Goal: Task Accomplishment & Management: Manage account settings

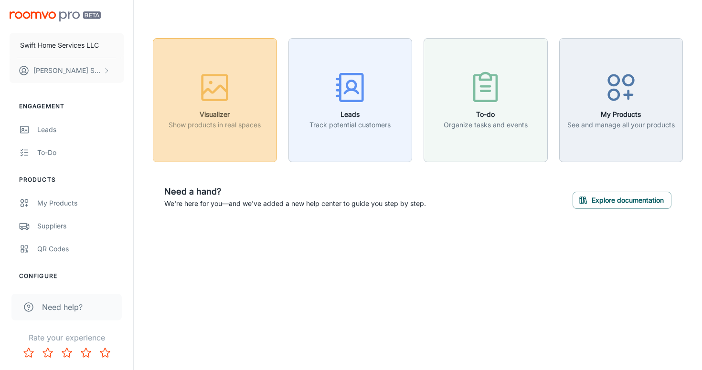
click at [233, 88] on div "button" at bounding box center [214, 90] width 92 height 40
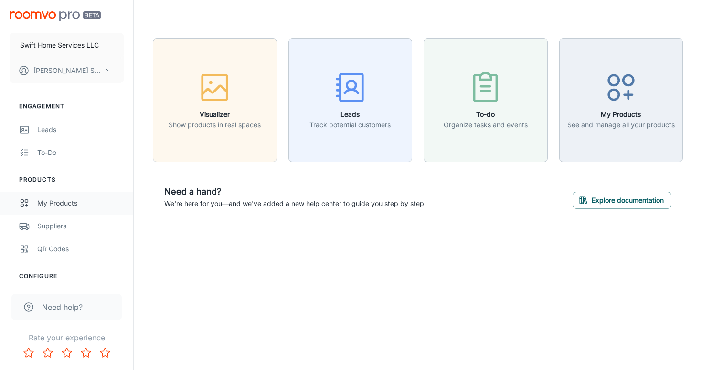
click at [70, 202] on div "My Products" at bounding box center [80, 203] width 86 height 11
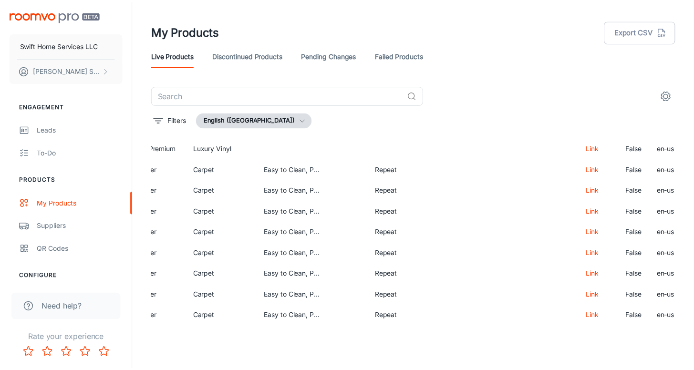
scroll to position [2699, 579]
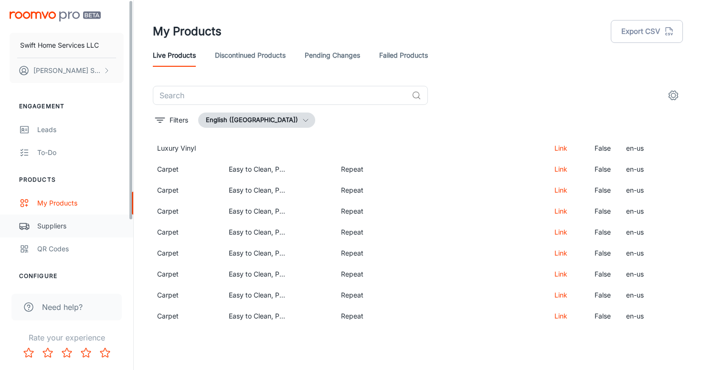
click at [54, 233] on link "Suppliers" at bounding box center [66, 226] width 133 height 23
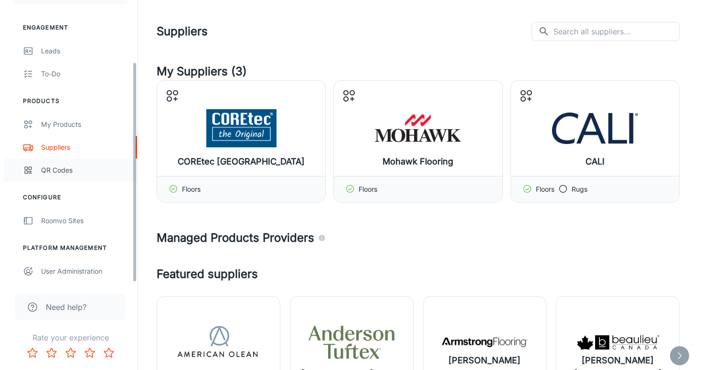
scroll to position [79, 0]
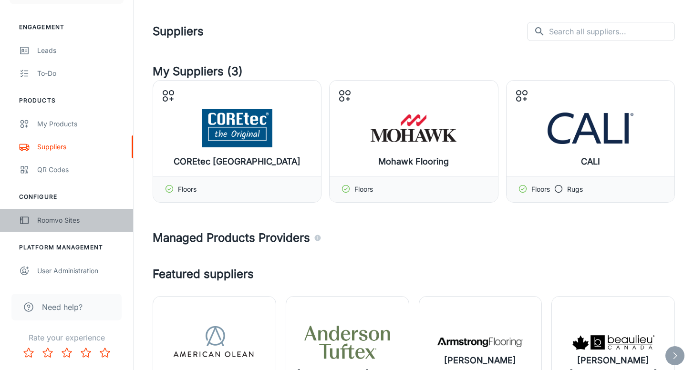
click at [69, 224] on div "Roomvo Sites" at bounding box center [80, 220] width 86 height 11
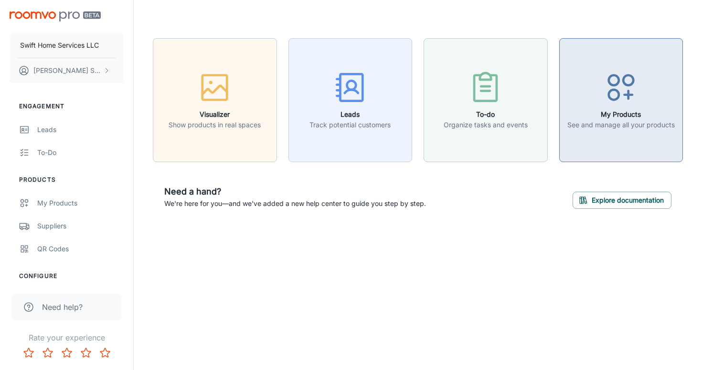
click at [638, 88] on icon "button" at bounding box center [621, 88] width 36 height 36
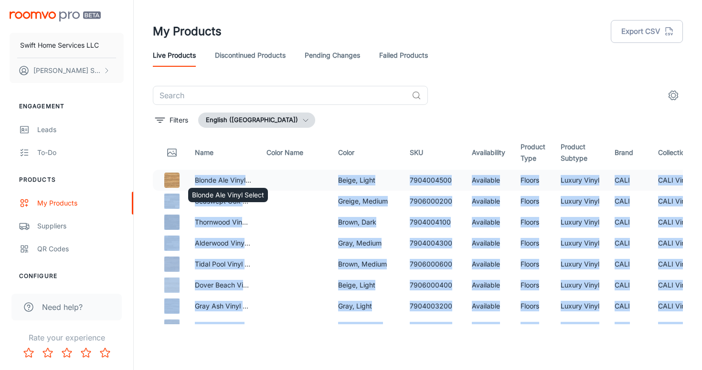
drag, startPoint x: 224, startPoint y: 185, endPoint x: 221, endPoint y: 175, distance: 10.3
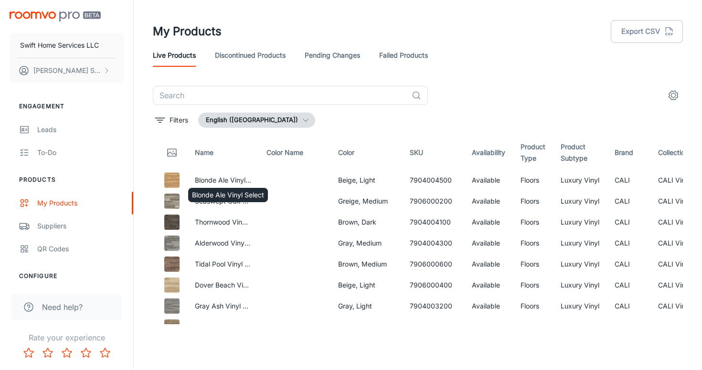
click at [221, 183] on div "Blonde Ale Vinyl Select" at bounding box center [228, 192] width 82 height 22
click at [171, 180] on img at bounding box center [171, 180] width 15 height 15
click at [204, 176] on p "Blonde Ale Vinyl Select" at bounding box center [223, 180] width 56 height 11
click at [189, 181] on div "Blonde Ale Vinyl Select" at bounding box center [228, 192] width 82 height 22
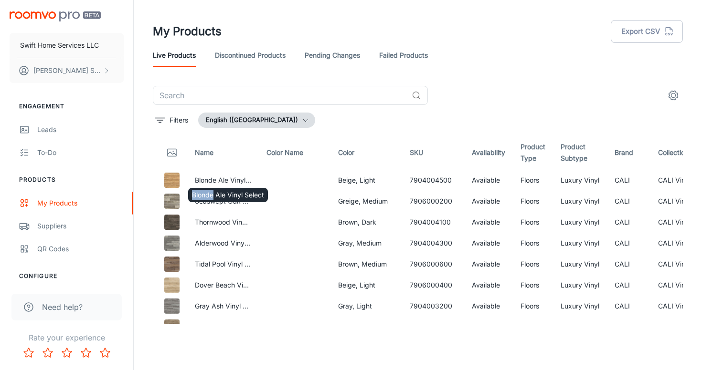
click at [189, 181] on div "Blonde Ale Vinyl Select" at bounding box center [228, 192] width 82 height 22
click at [265, 51] on link "Discontinued Products" at bounding box center [250, 55] width 71 height 23
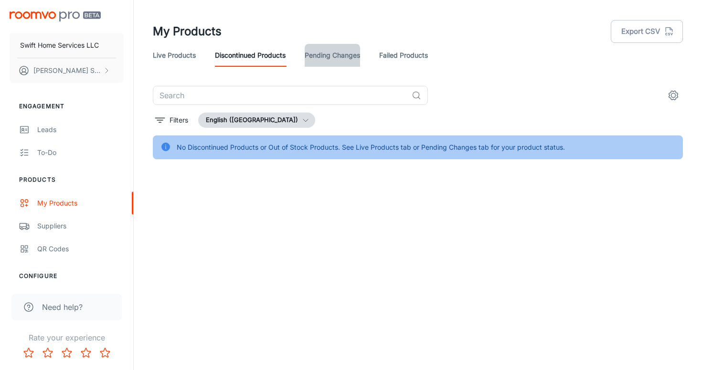
click at [344, 55] on link "Pending Changes" at bounding box center [332, 55] width 55 height 23
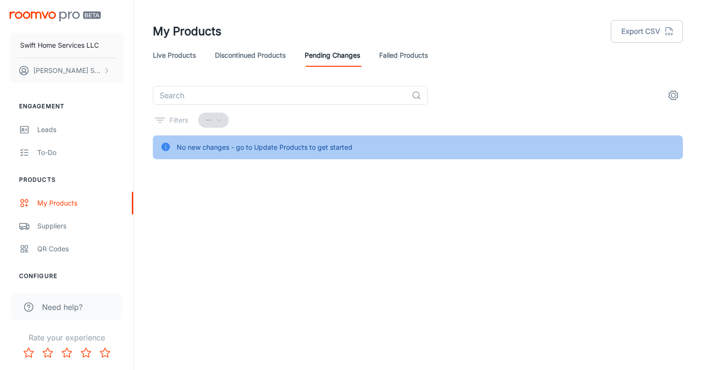
click at [254, 147] on div "No new changes - go to Update Products to get started" at bounding box center [265, 147] width 176 height 18
click at [281, 146] on div "No new changes - go to Update Products to get started" at bounding box center [265, 147] width 176 height 18
click at [677, 82] on header "My Products Export CSV Live Products Discontinued Products Pending Changes Fail…" at bounding box center [417, 43] width 553 height 86
click at [677, 94] on icon "settings" at bounding box center [673, 95] width 9 height 9
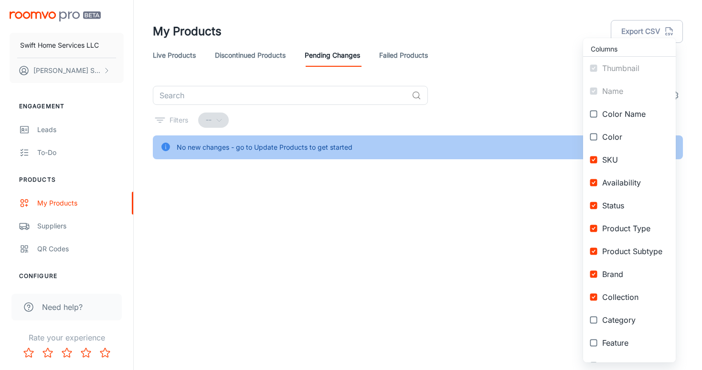
click at [480, 88] on div at bounding box center [351, 185] width 702 height 370
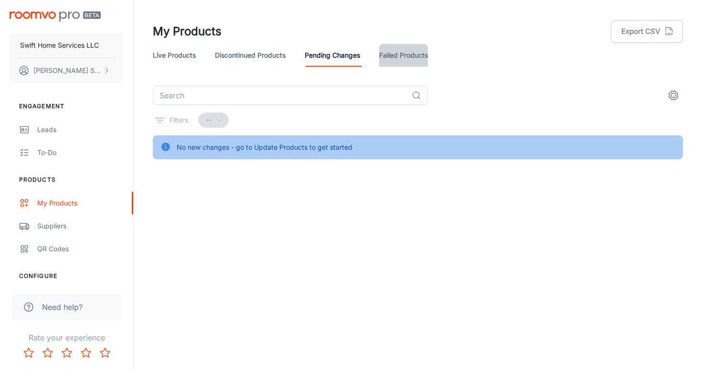
click at [417, 51] on link "Failed Products" at bounding box center [403, 55] width 49 height 23
click at [172, 56] on link "Live Products" at bounding box center [174, 55] width 43 height 23
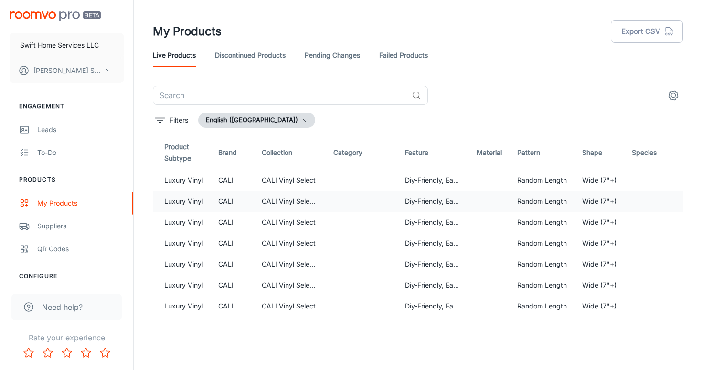
scroll to position [0, 579]
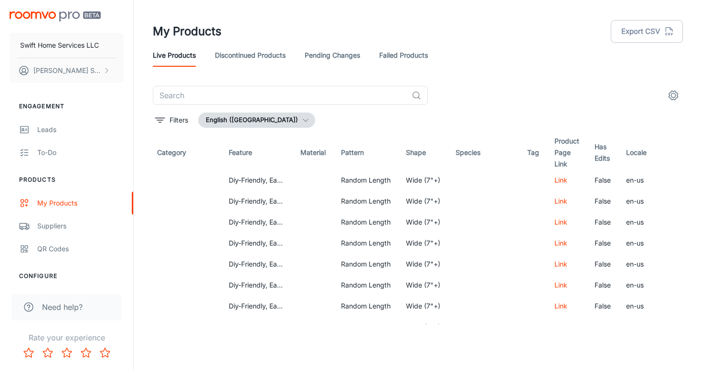
click at [484, 168] on th "Species" at bounding box center [484, 153] width 72 height 34
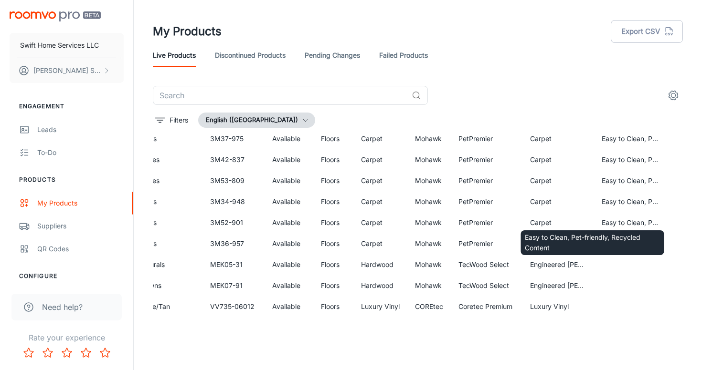
scroll to position [7917, 0]
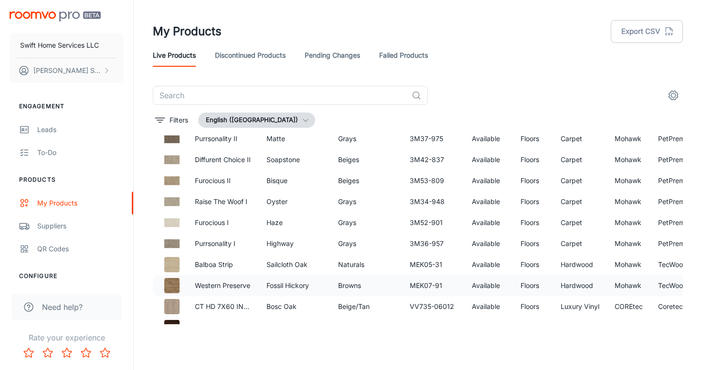
click at [173, 287] on img at bounding box center [171, 285] width 15 height 15
click at [223, 289] on p "Western Preserve" at bounding box center [223, 286] width 56 height 11
